Goal: Information Seeking & Learning: Learn about a topic

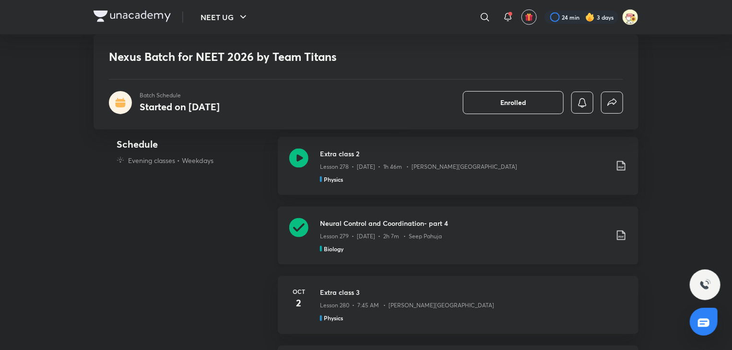
click at [300, 225] on icon at bounding box center [298, 227] width 19 height 19
click at [624, 242] on div "Neural Control and Coordination- part 4 Lesson 279 • [DATE] • 2h 7m • Seep Pahu…" at bounding box center [473, 235] width 307 height 35
click at [620, 237] on icon at bounding box center [621, 236] width 12 height 12
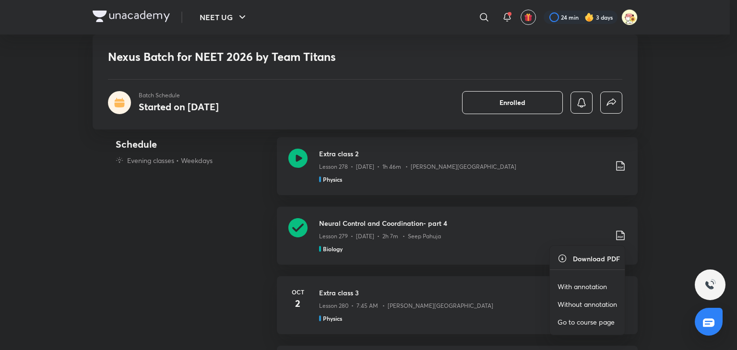
click at [587, 284] on p "With annotation" at bounding box center [581, 287] width 49 height 10
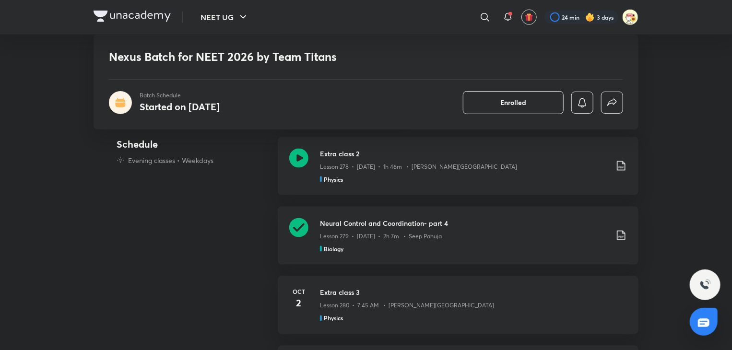
scroll to position [947, 0]
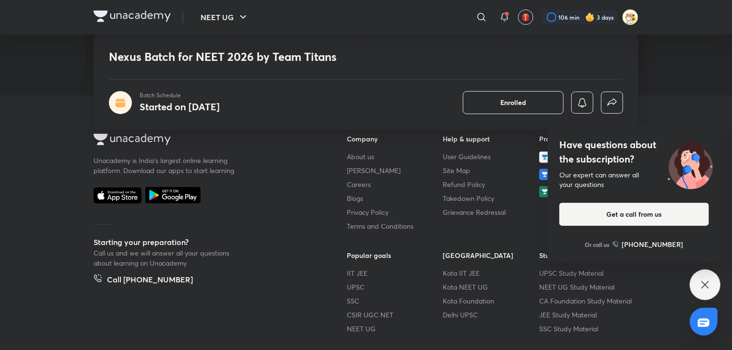
scroll to position [2200, 0]
